Goal: Task Accomplishment & Management: Complete application form

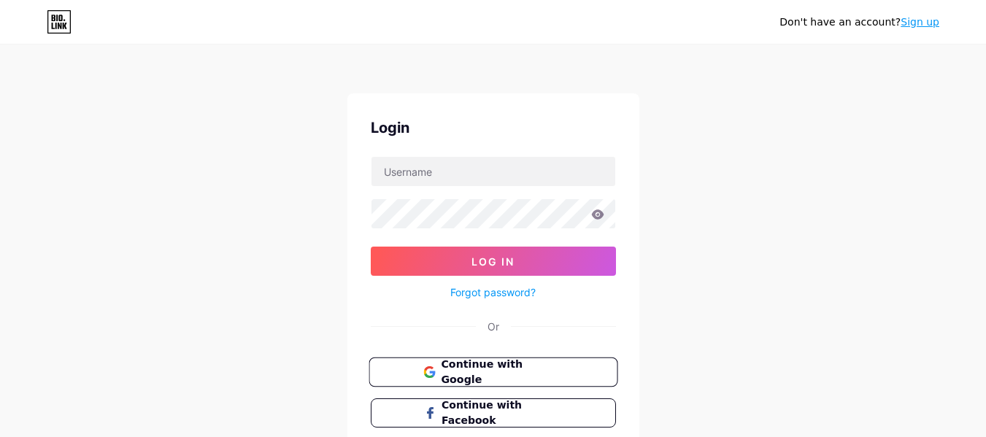
click at [496, 368] on span "Continue with Google" at bounding box center [502, 372] width 122 height 31
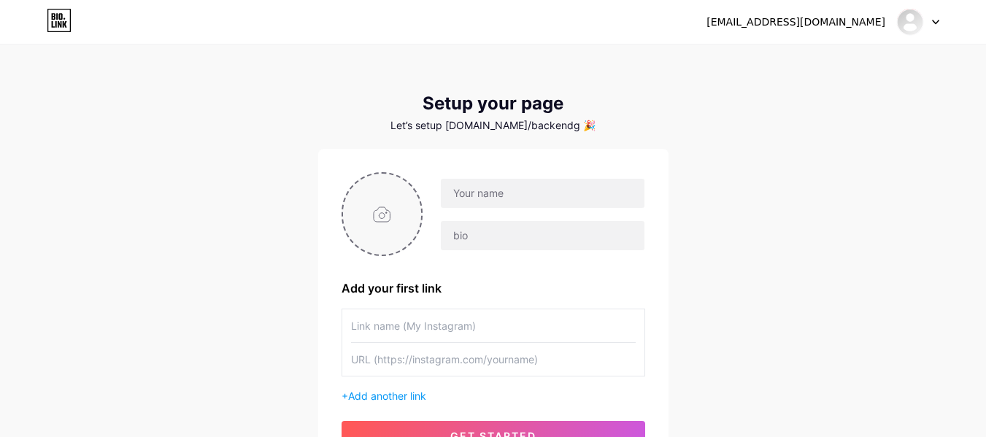
click at [382, 207] on input "file" at bounding box center [382, 214] width 79 height 81
type input "C:\fakepath\Untitled design (3).jpg"
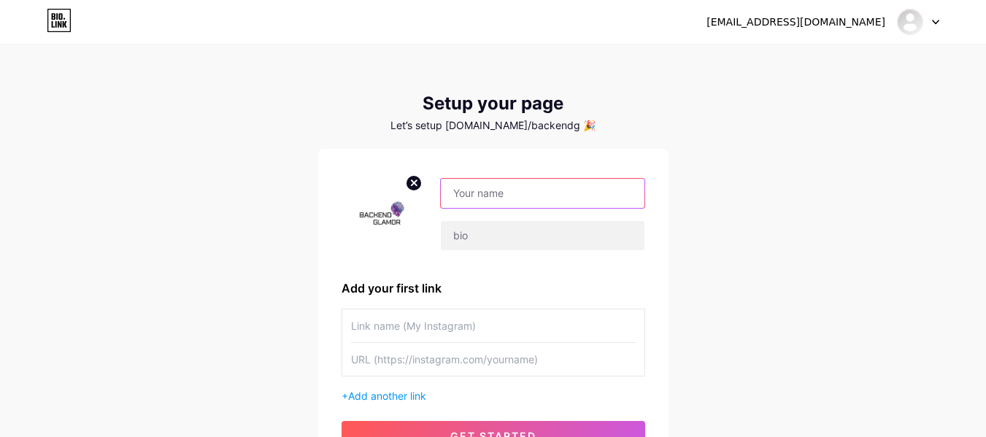
click at [479, 199] on input "text" at bounding box center [542, 193] width 203 height 29
paste input "Backend Glamor"
type input "Backend Glamor"
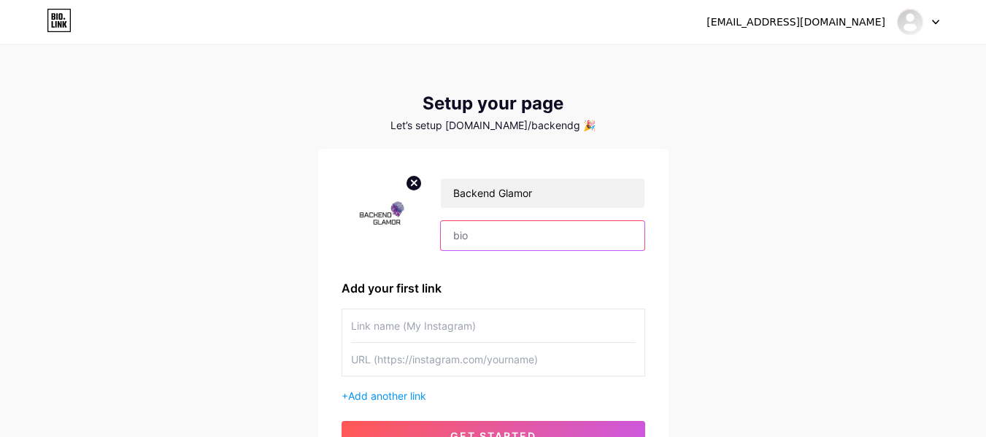
click at [515, 239] on input "text" at bounding box center [542, 235] width 203 height 29
paste input "At Backend Glamor, we're rethinking how modern businesses function one Intellig…"
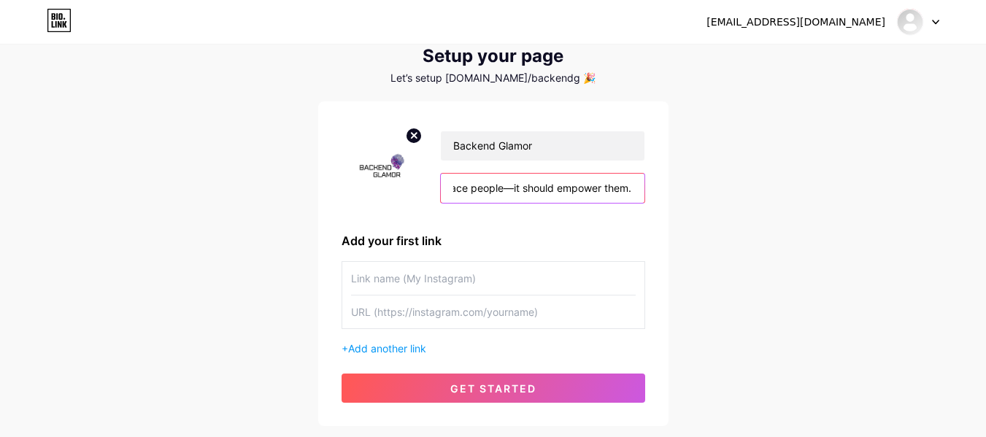
scroll to position [73, 0]
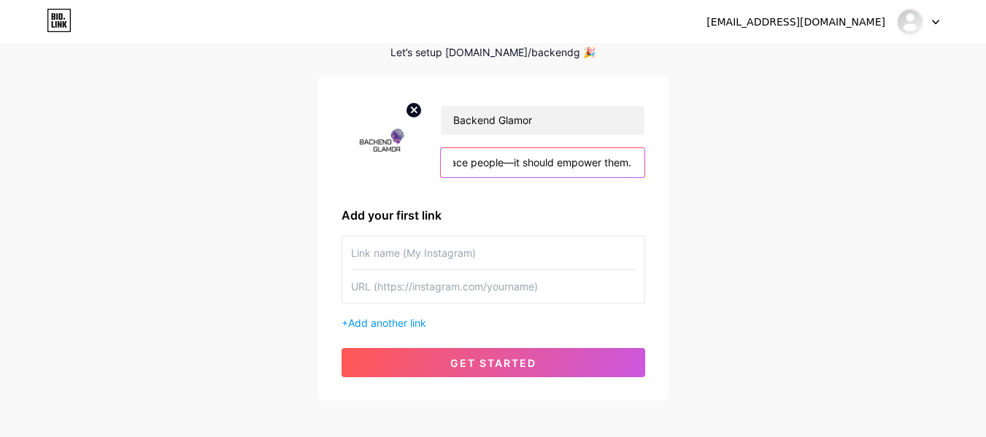
type input "At Backend Glamor, we're rethinking how modern businesses function one Intellig…"
click at [433, 251] on input "text" at bounding box center [493, 253] width 285 height 33
click at [380, 294] on input "text" at bounding box center [493, 286] width 285 height 33
paste input "[URL][DOMAIN_NAME]"
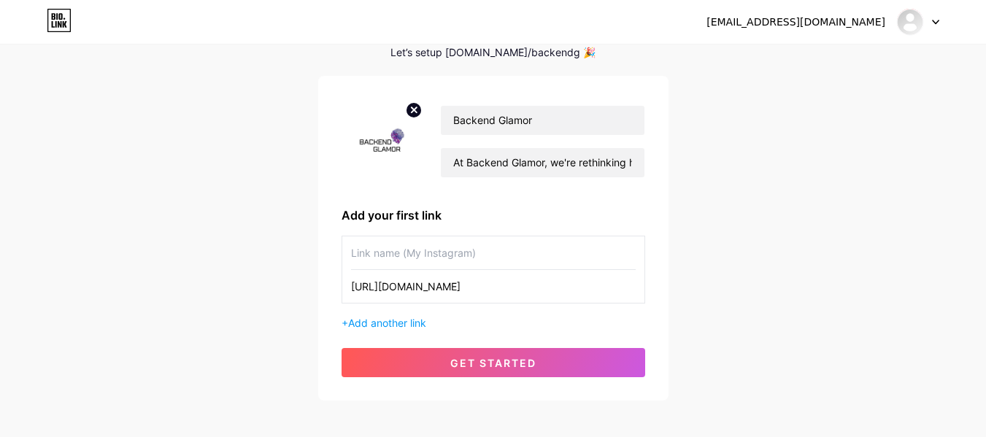
type input "[URL][DOMAIN_NAME]"
click at [396, 253] on input "text" at bounding box center [493, 253] width 285 height 33
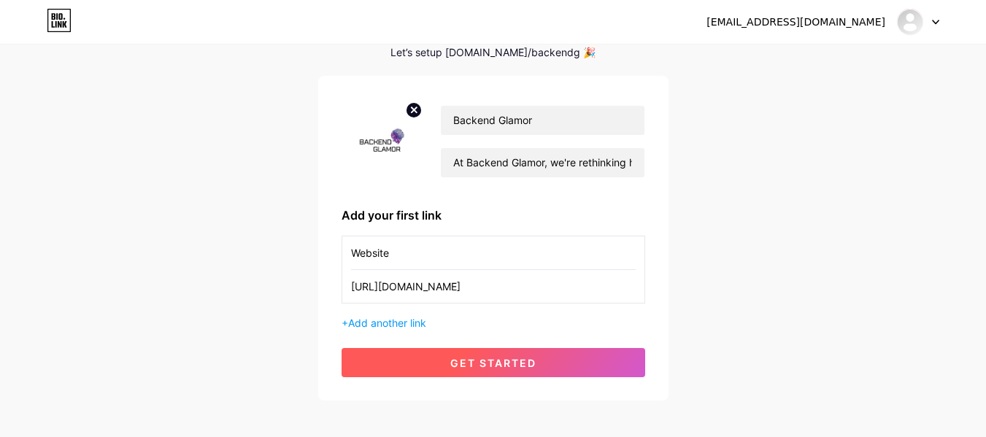
type input "Website"
click at [449, 362] on button "get started" at bounding box center [494, 362] width 304 height 29
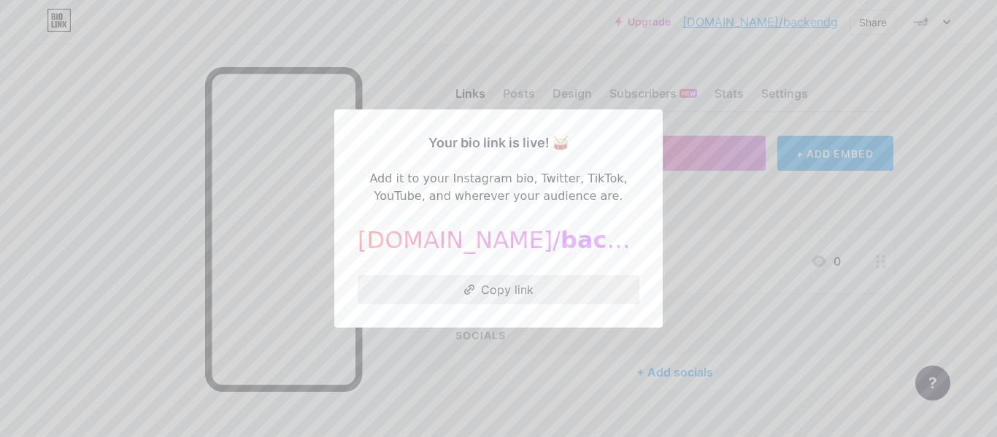
click at [507, 294] on button "Copy link" at bounding box center [499, 289] width 282 height 29
click at [720, 258] on div at bounding box center [498, 218] width 997 height 437
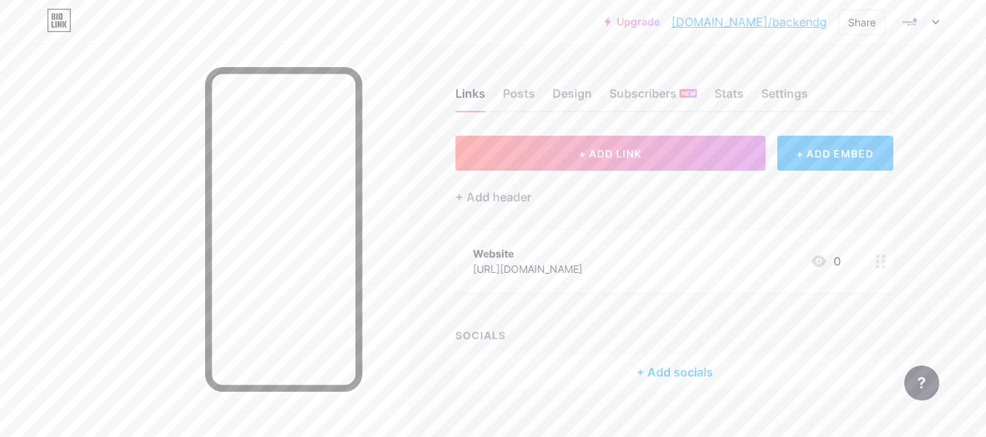
click at [675, 377] on div "+ Add socials" at bounding box center [675, 372] width 438 height 35
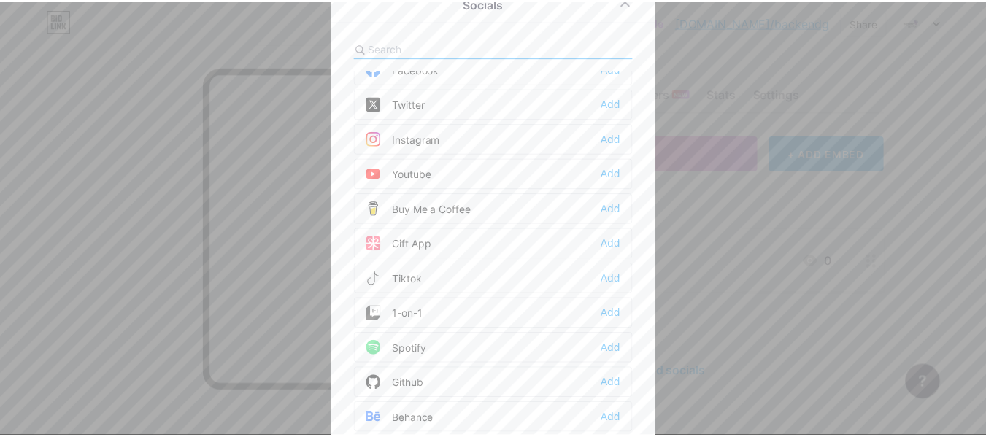
scroll to position [73, 0]
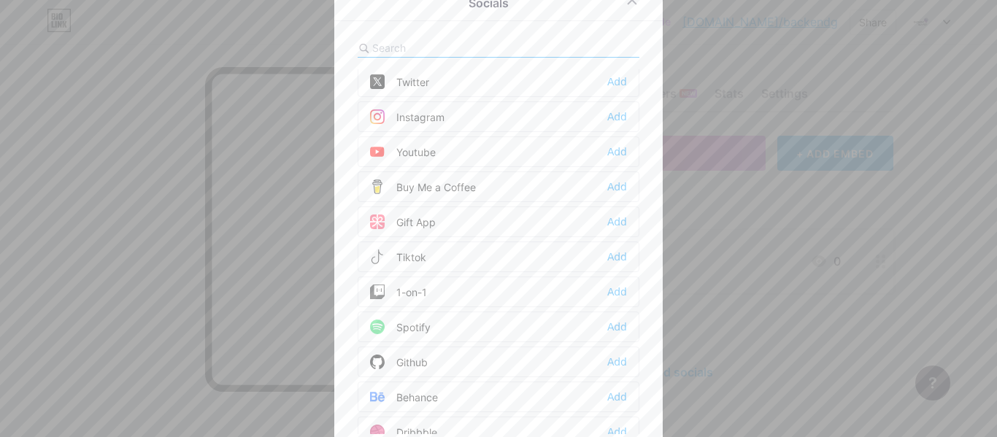
click at [462, 123] on div "Instagram Add" at bounding box center [499, 116] width 282 height 31
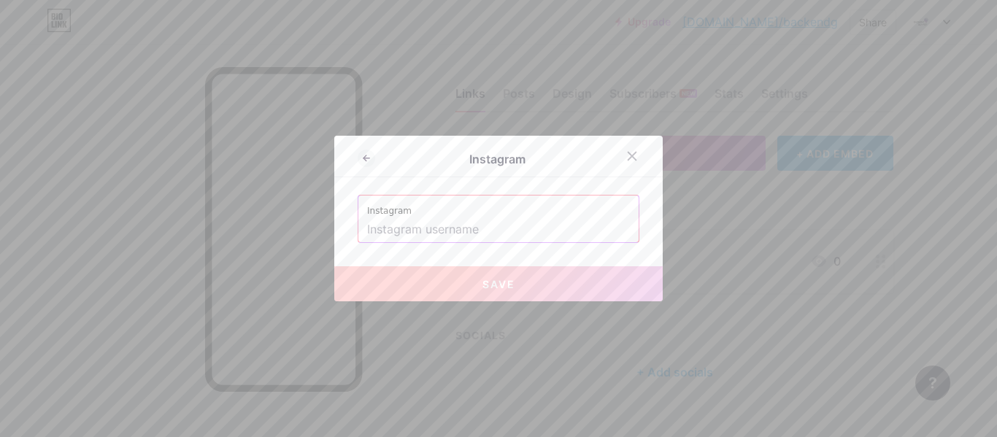
click at [414, 233] on input "text" at bounding box center [498, 230] width 263 height 25
paste input "[URL][DOMAIN_NAME]"
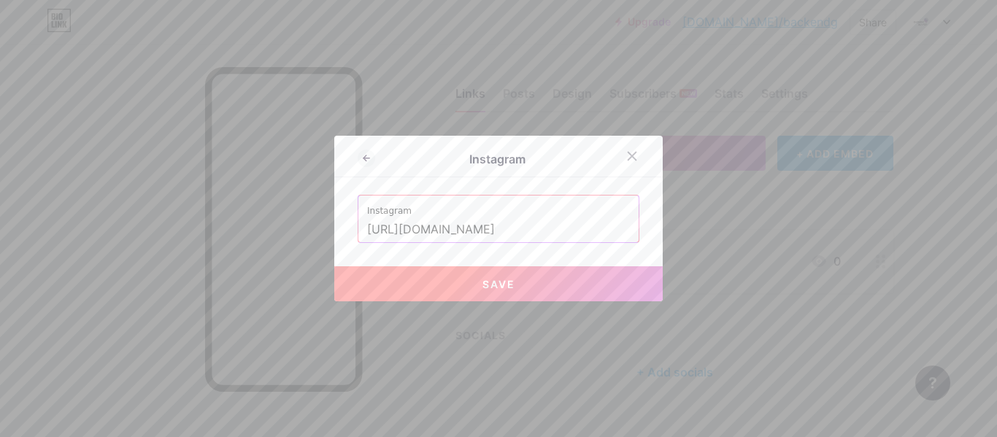
click at [553, 288] on button "Save" at bounding box center [498, 283] width 328 height 35
type input "[URL][DOMAIN_NAME][DOMAIN_NAME]"
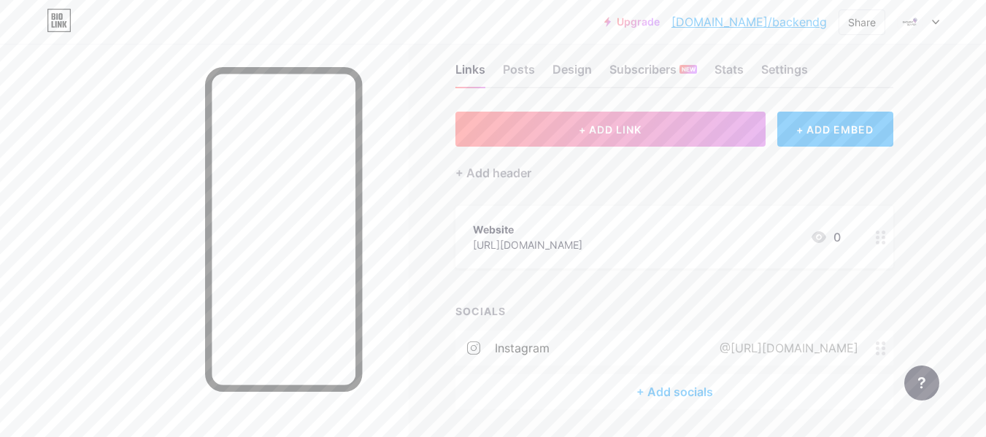
scroll to position [0, 0]
